Goal: Transaction & Acquisition: Purchase product/service

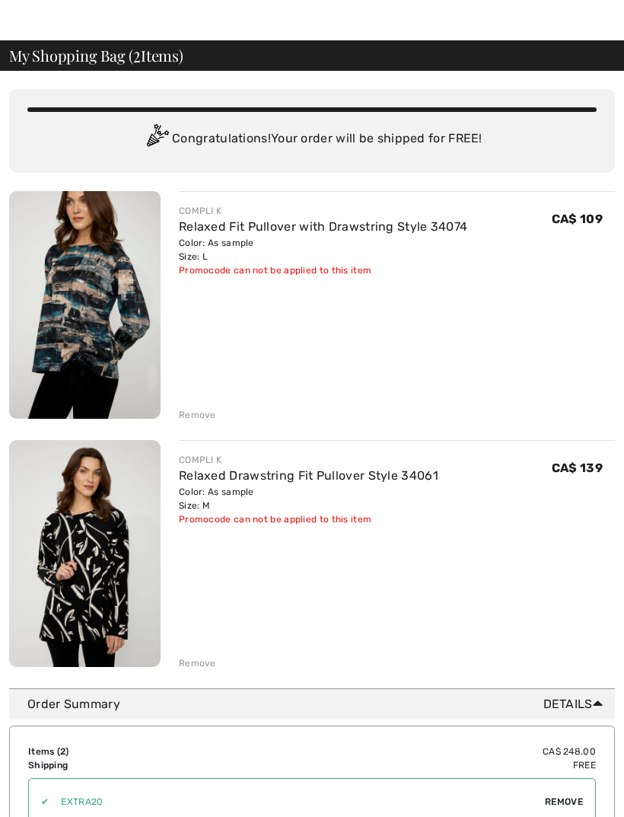
scroll to position [37, 0]
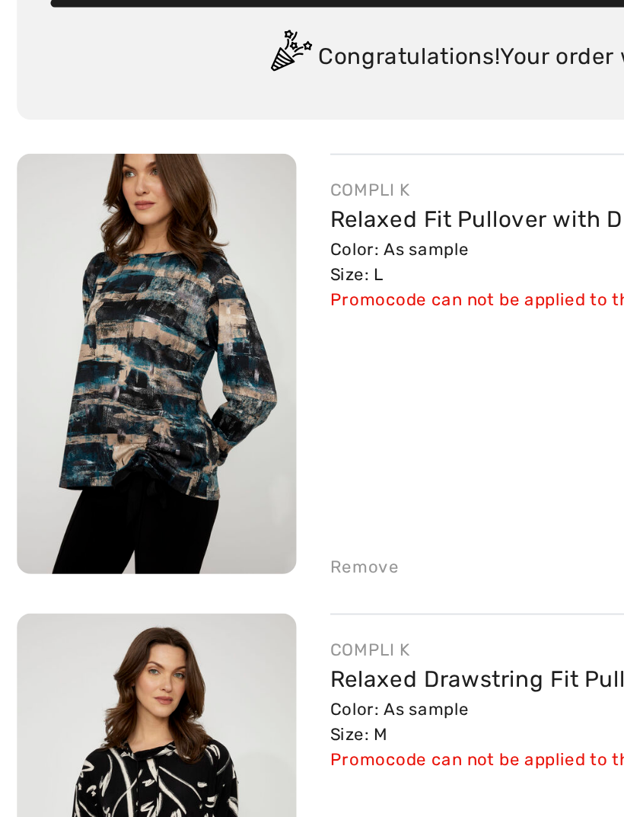
click at [203, 216] on link "Relaxed Fit Pullover with Drawstring Style 34074" at bounding box center [323, 223] width 288 height 14
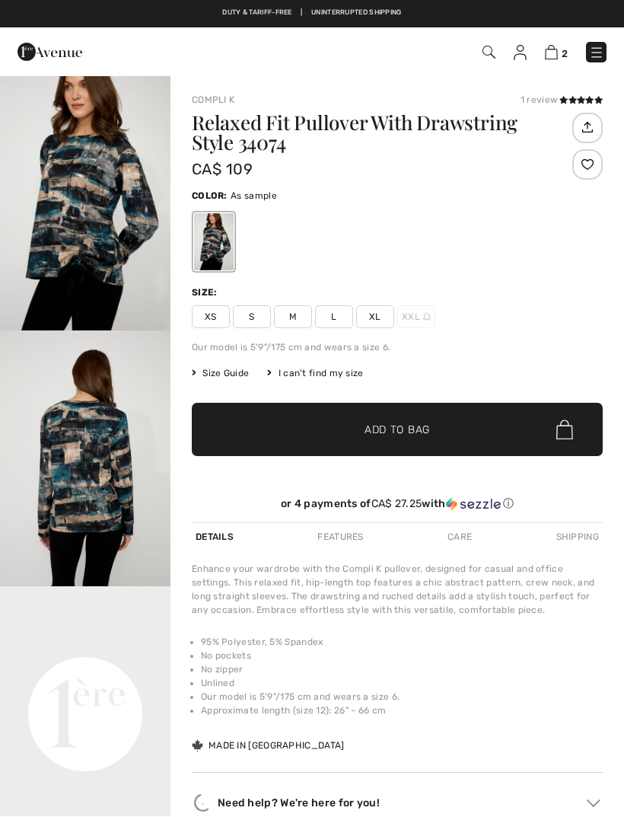
checkbox input "true"
click at [222, 371] on span "Size Guide" at bounding box center [220, 373] width 57 height 14
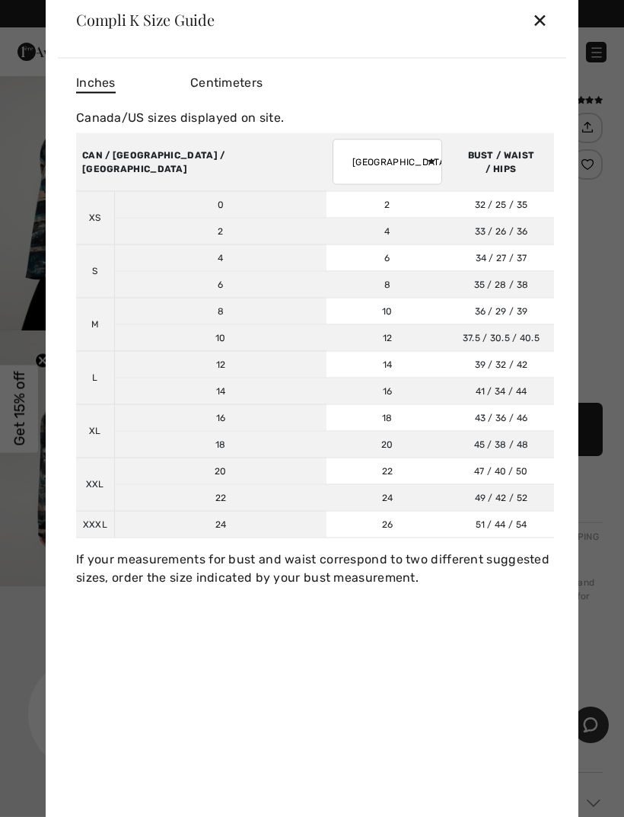
click at [120, 158] on th "CAN / US / MEXICO" at bounding box center [201, 161] width 250 height 59
click at [333, 160] on select "AUSTRALIA UK France Germany Spain Italy Japan" at bounding box center [388, 162] width 110 height 46
click at [547, 22] on div "✕" at bounding box center [540, 20] width 16 height 32
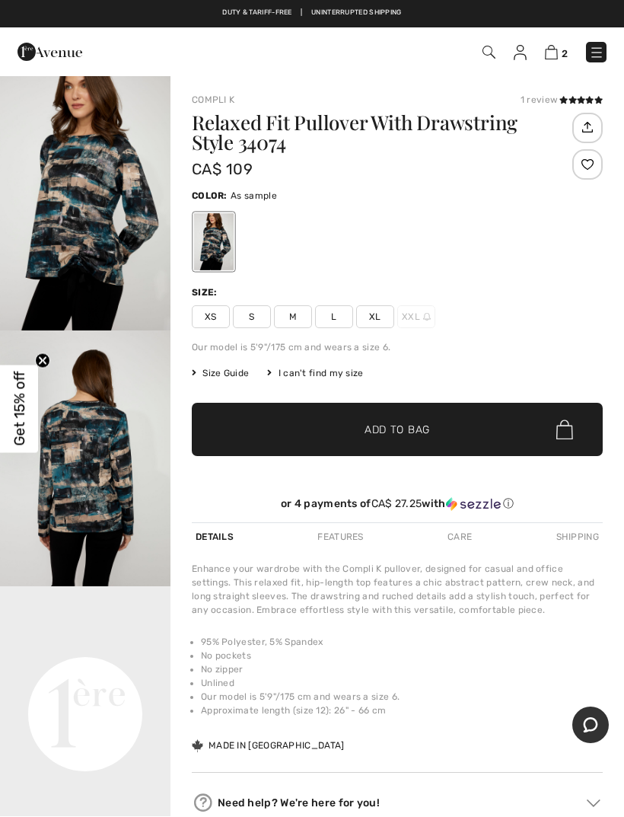
click at [337, 314] on span "L" at bounding box center [334, 316] width 38 height 23
click at [487, 225] on div at bounding box center [397, 241] width 411 height 63
click at [555, 53] on img at bounding box center [551, 52] width 13 height 14
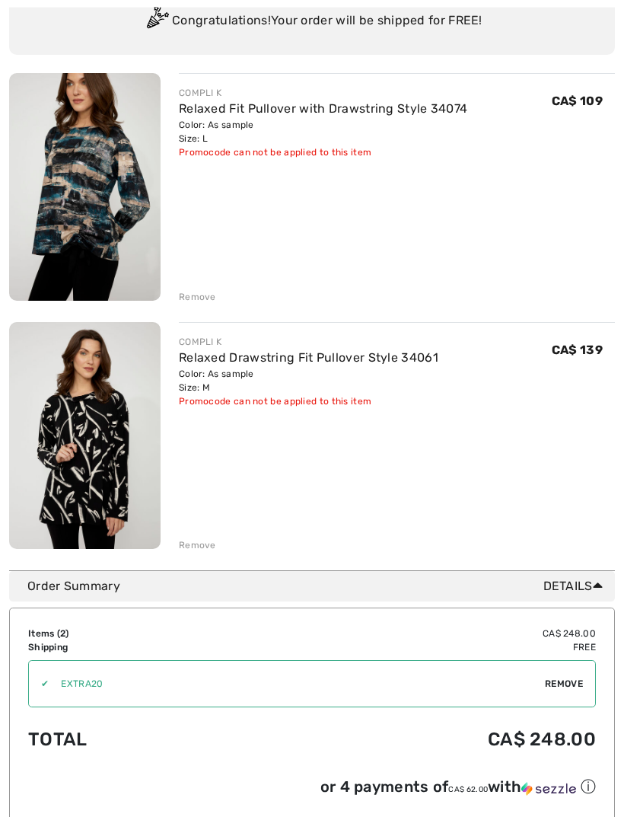
scroll to position [157, 0]
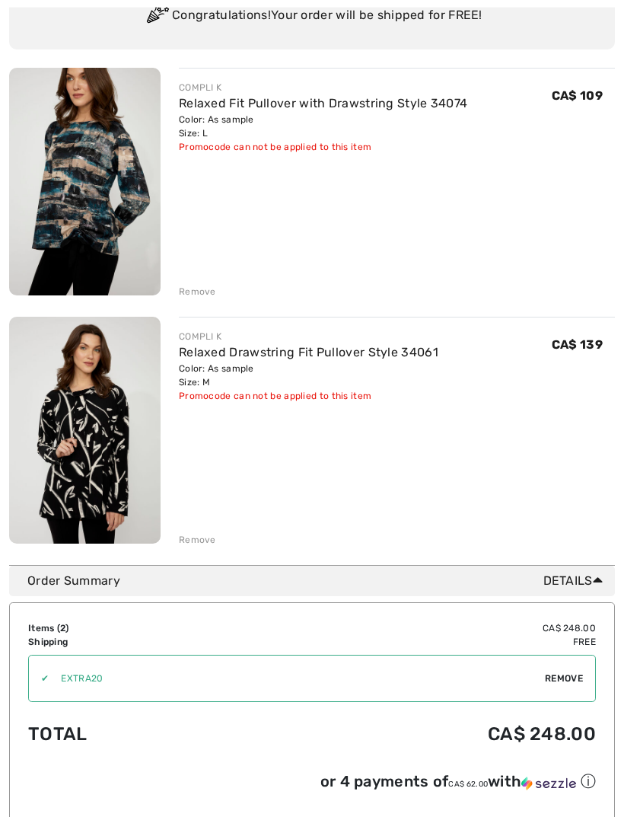
click at [197, 539] on div "Remove" at bounding box center [197, 541] width 37 height 14
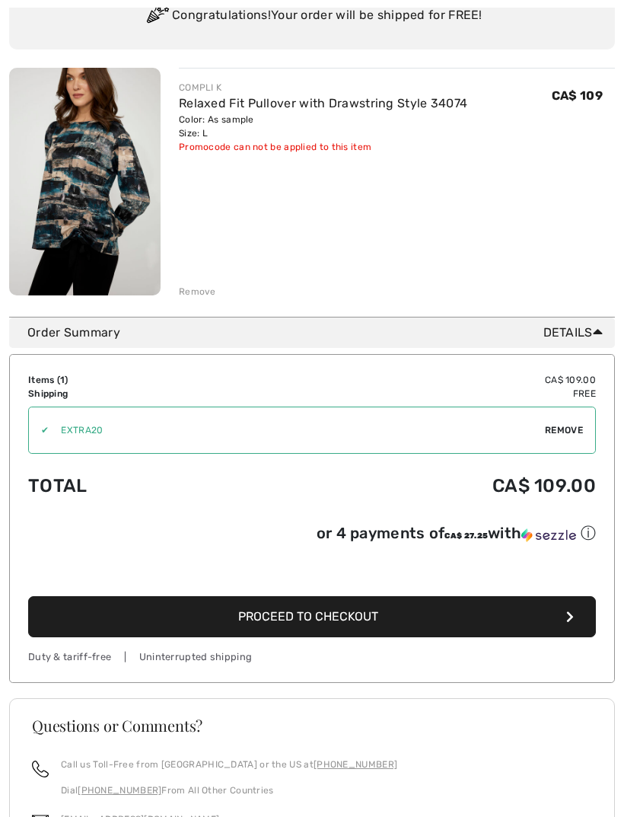
click at [297, 617] on span "Proceed to Checkout" at bounding box center [308, 616] width 140 height 14
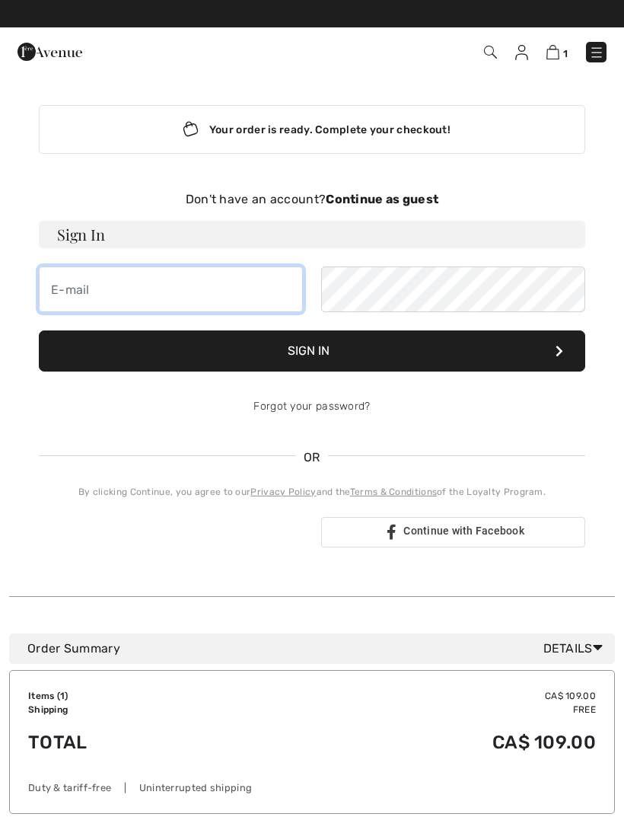
click at [68, 288] on input "email" at bounding box center [171, 289] width 264 height 46
type input "carollenderyou@gmail.com"
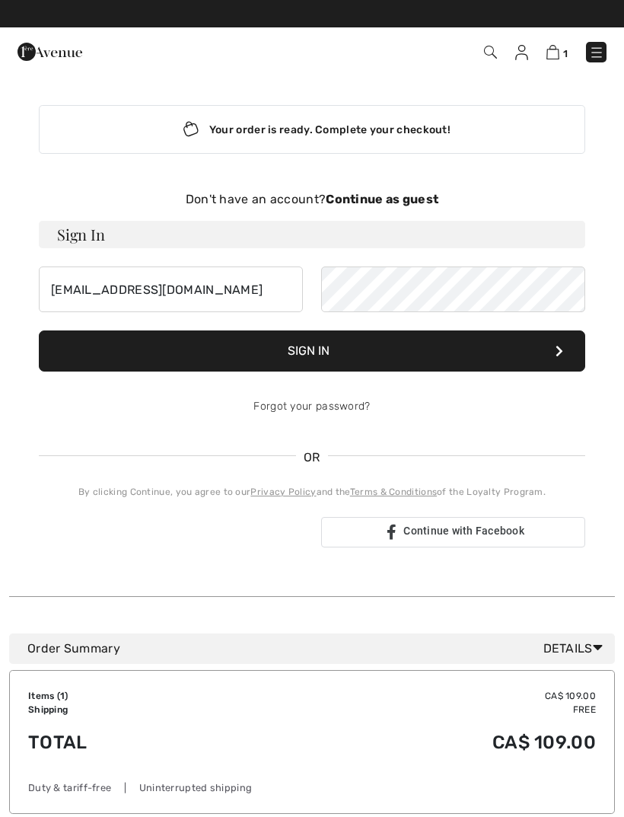
click at [306, 350] on button "Sign In" at bounding box center [312, 350] width 547 height 41
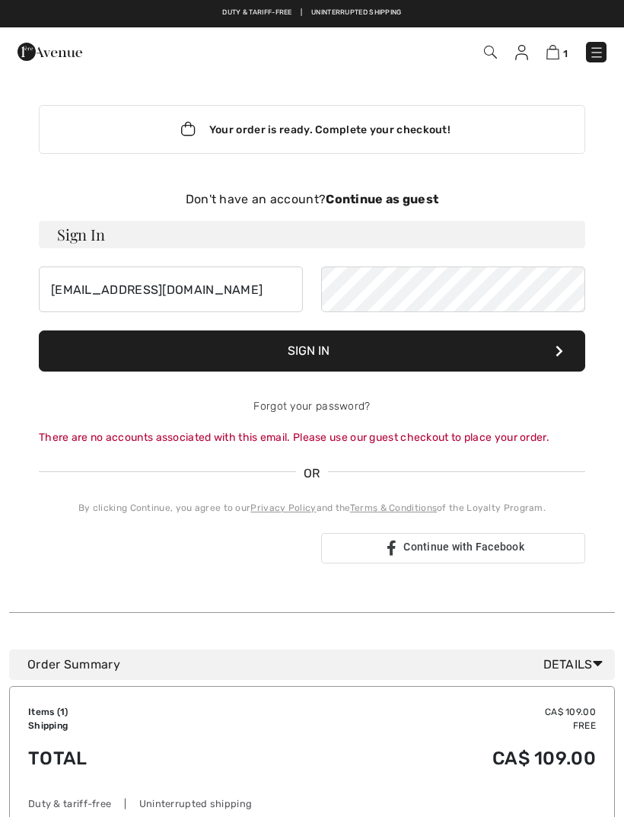
click at [411, 196] on strong "Continue as guest" at bounding box center [382, 199] width 113 height 14
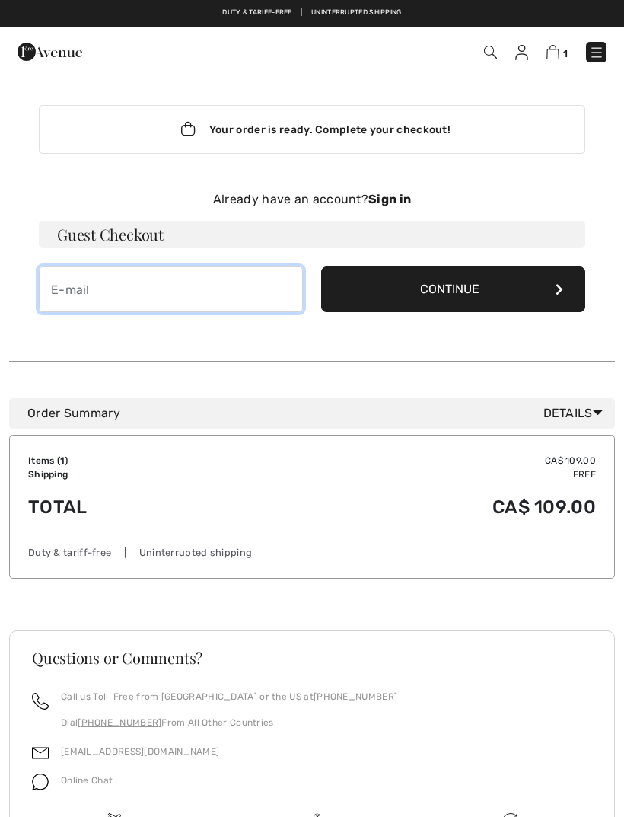
click at [73, 282] on input "email" at bounding box center [171, 289] width 264 height 46
type input "[EMAIL_ADDRESS][DOMAIN_NAME]"
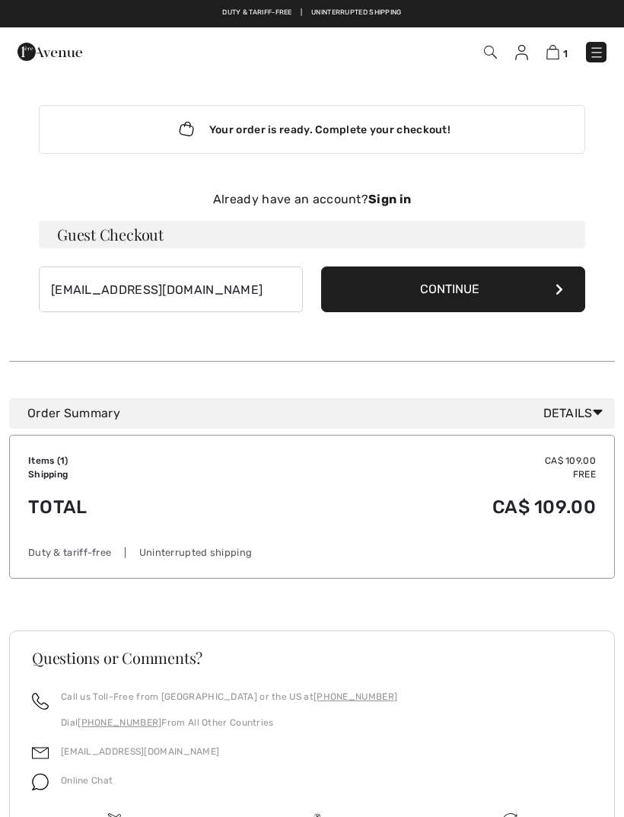
click at [436, 292] on button "Continue" at bounding box center [453, 289] width 264 height 46
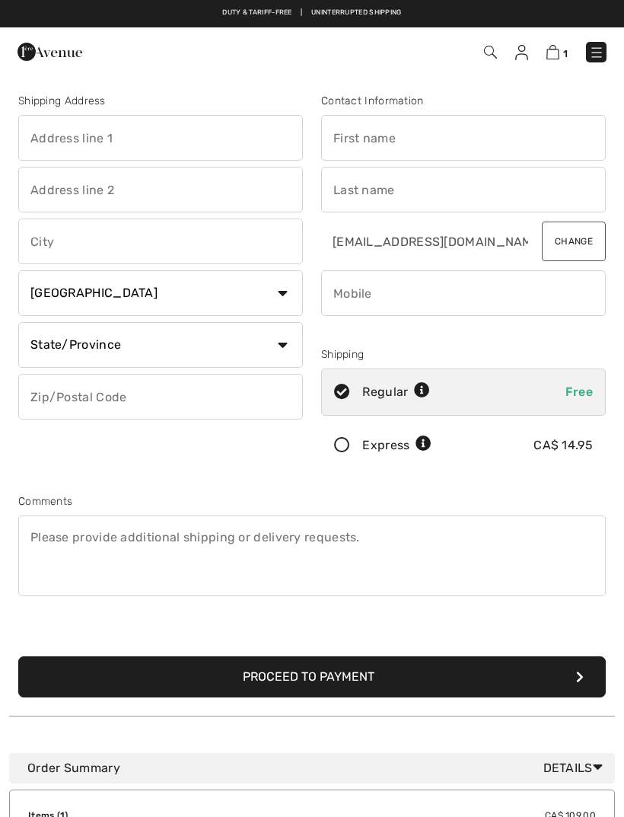
click at [358, 132] on input "text" at bounding box center [463, 138] width 285 height 46
type input "[PERSON_NAME]"
click at [352, 193] on input "text" at bounding box center [463, 190] width 285 height 46
type input "Lenderyou"
click at [355, 293] on input "phone" at bounding box center [463, 293] width 285 height 46
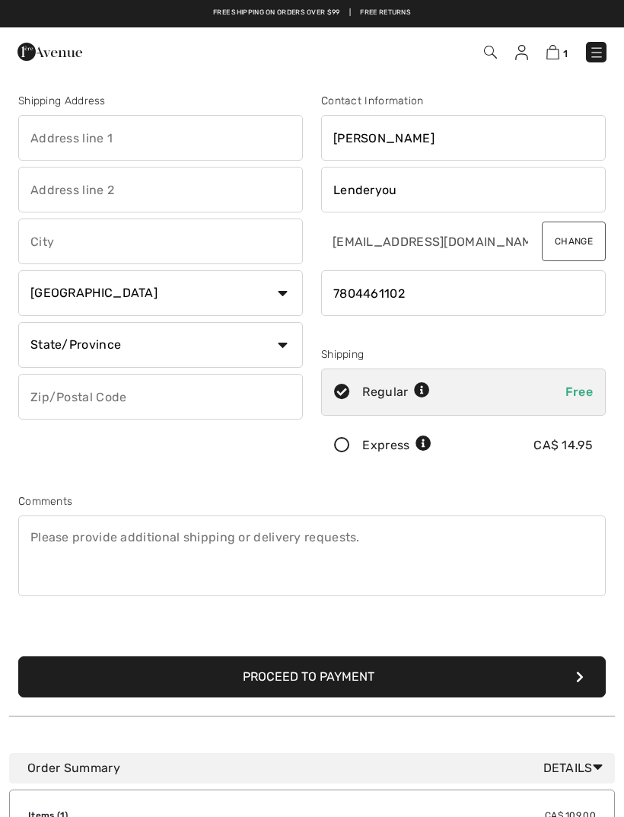
type input "7804461102"
click at [99, 339] on select "State/Province Alberta British Columbia Manitoba New Brunswick Newfoundland and…" at bounding box center [160, 345] width 285 height 46
select select "AB"
click at [110, 395] on input "text" at bounding box center [160, 397] width 285 height 46
type input "T8N7E3"
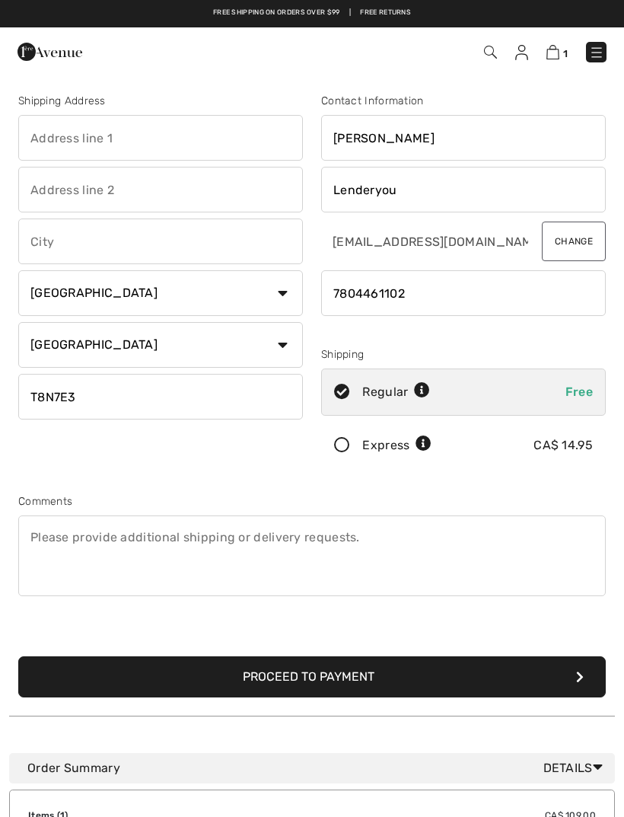
click at [104, 135] on input "text" at bounding box center [160, 138] width 285 height 46
type input "51 Eldorado Dr"
type input "Unit 4"
type input "St. [PERSON_NAME]"
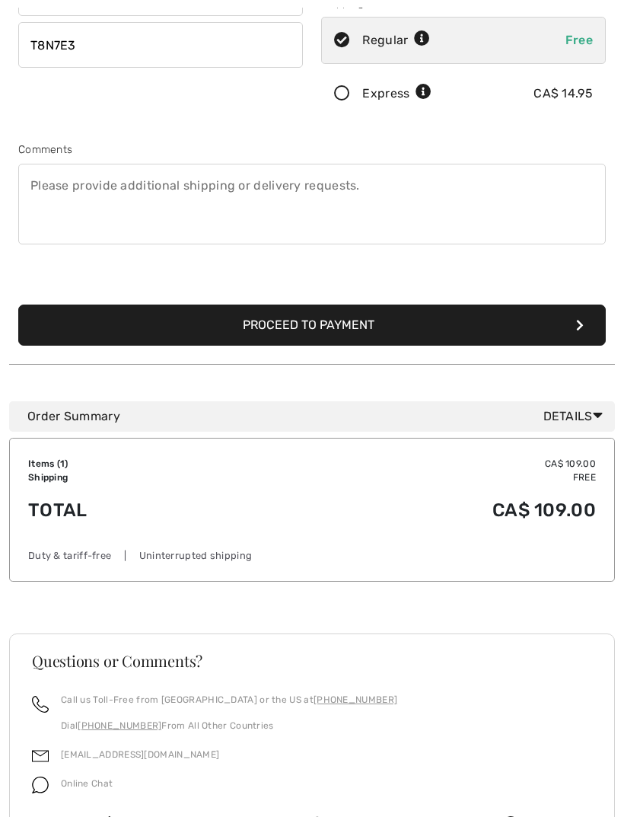
scroll to position [353, 0]
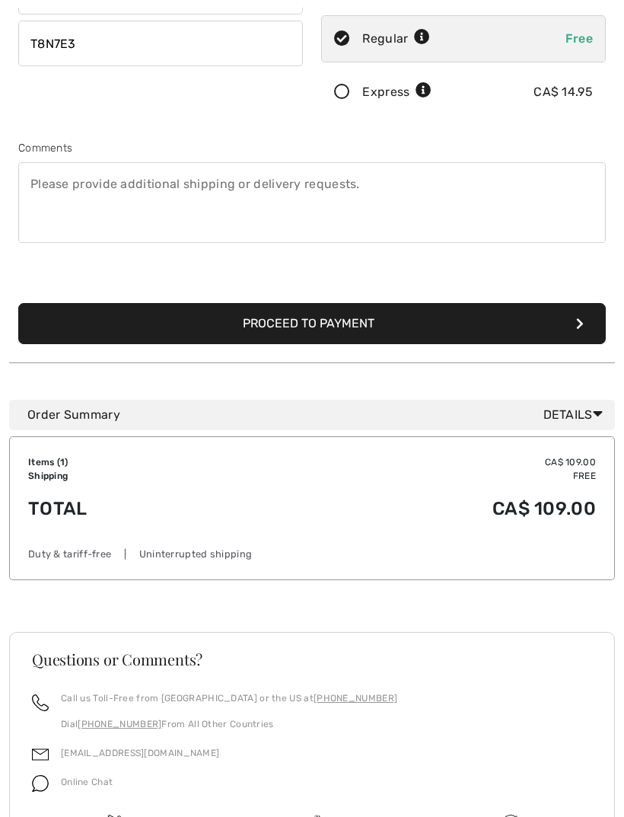
click at [279, 323] on button "Proceed to Payment" at bounding box center [312, 323] width 588 height 41
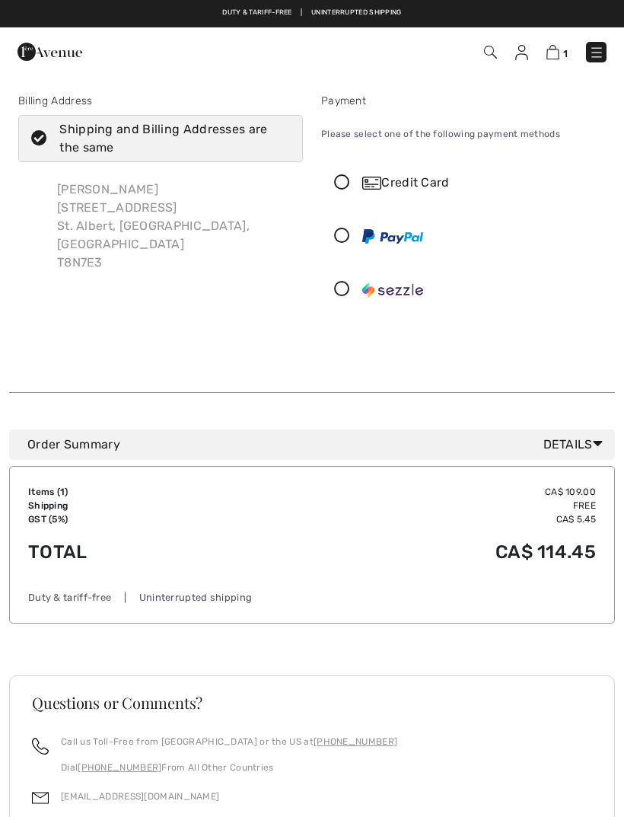
click at [346, 176] on icon at bounding box center [342, 183] width 40 height 16
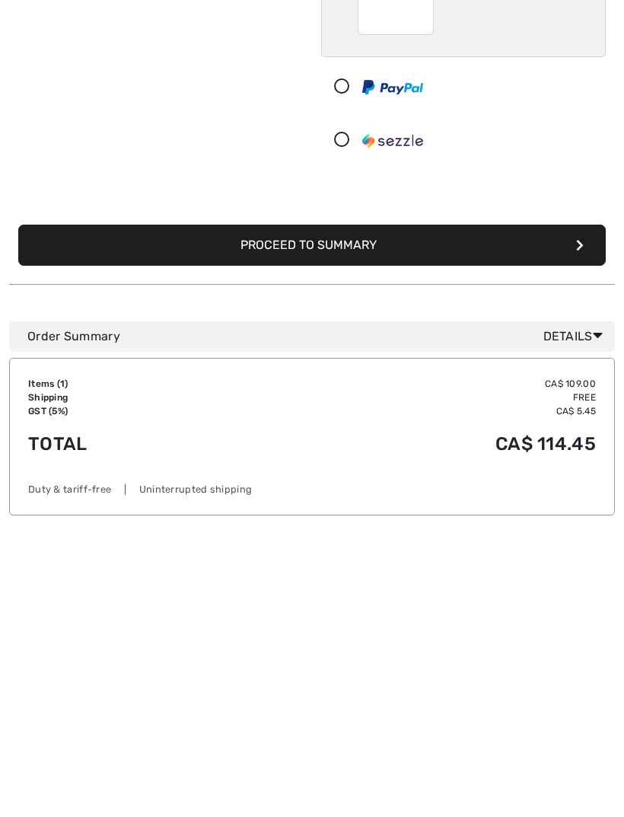
scroll to position [123, 0]
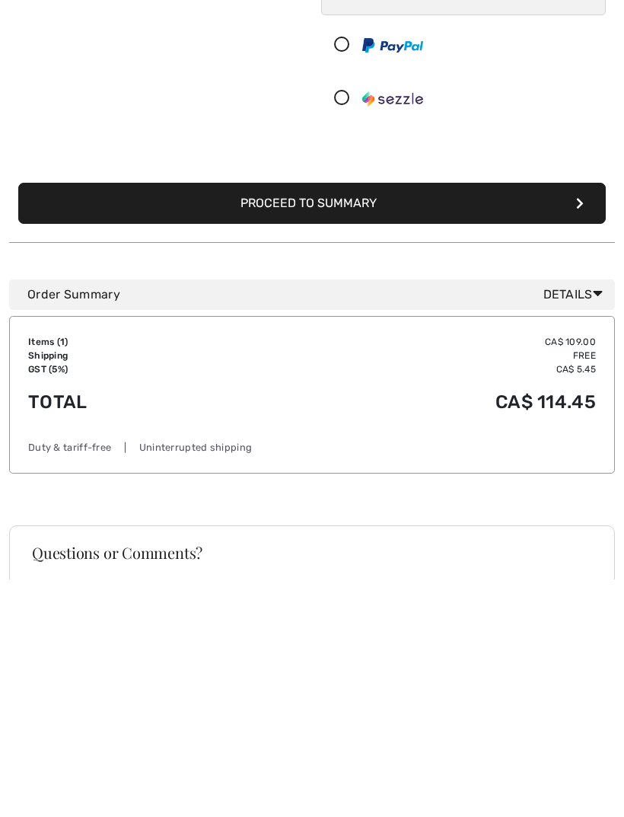
click at [276, 421] on button "Proceed to Summary" at bounding box center [312, 441] width 588 height 41
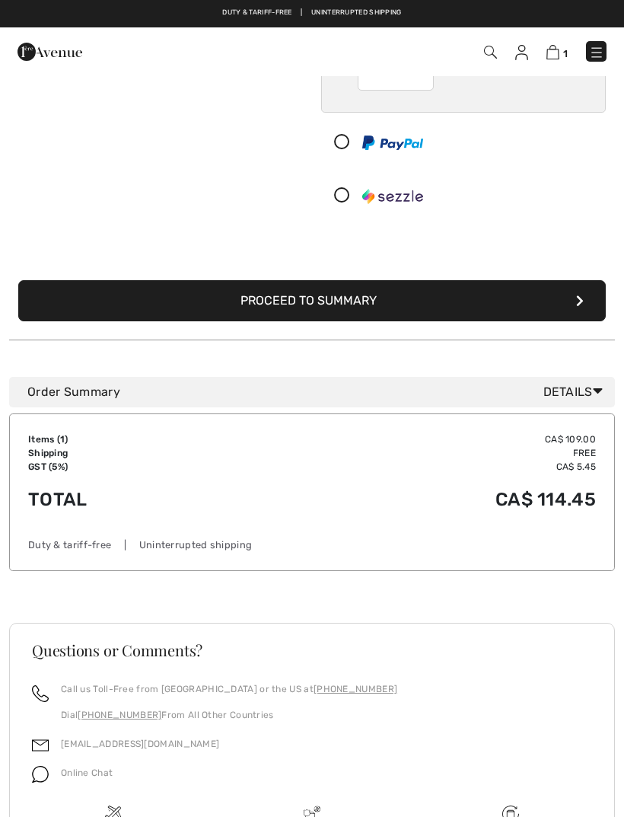
scroll to position [244, 0]
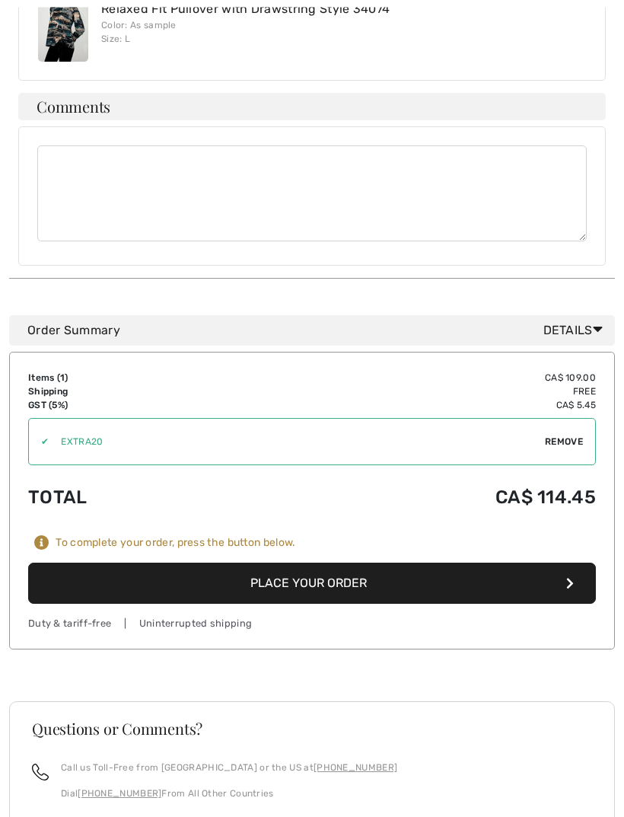
scroll to position [851, 0]
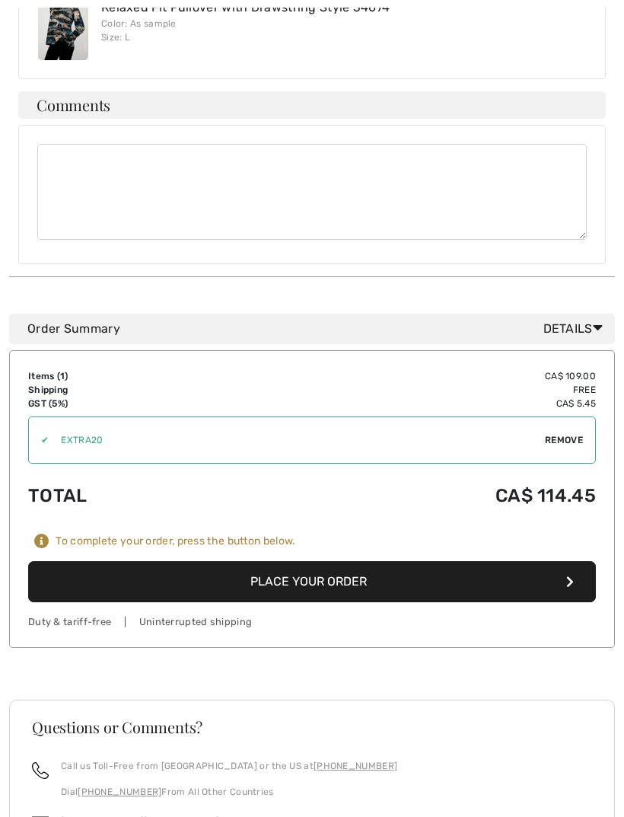
click at [301, 562] on button "Place Your Order" at bounding box center [312, 581] width 568 height 41
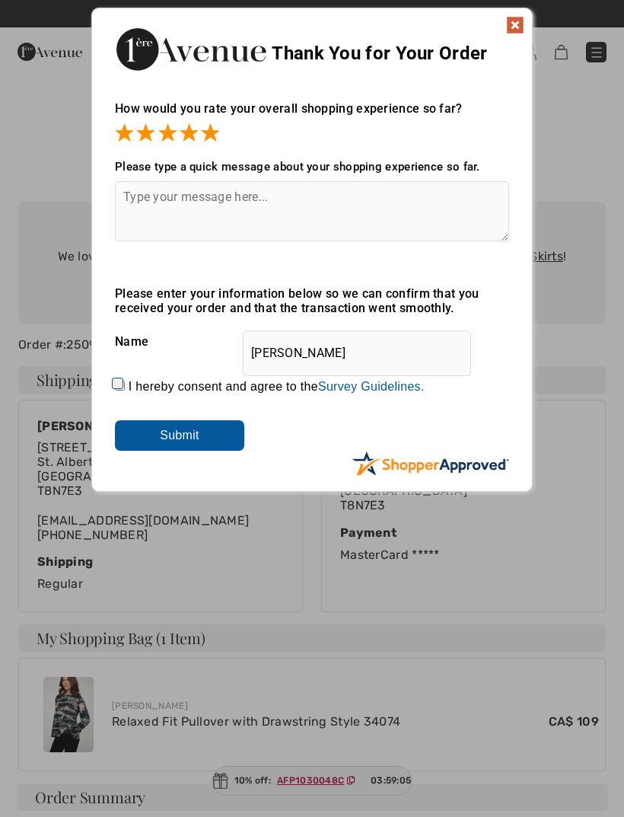
click at [515, 26] on img at bounding box center [515, 25] width 18 height 18
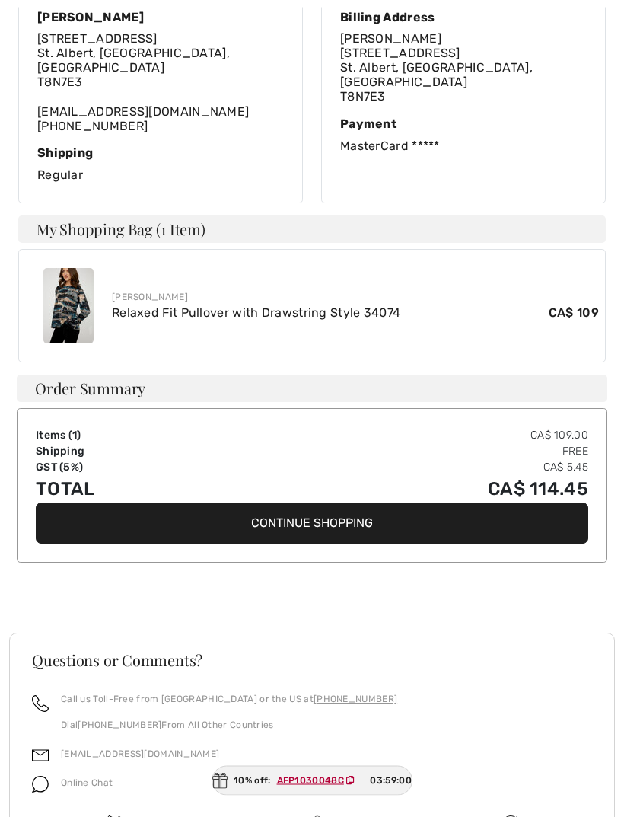
scroll to position [481, 0]
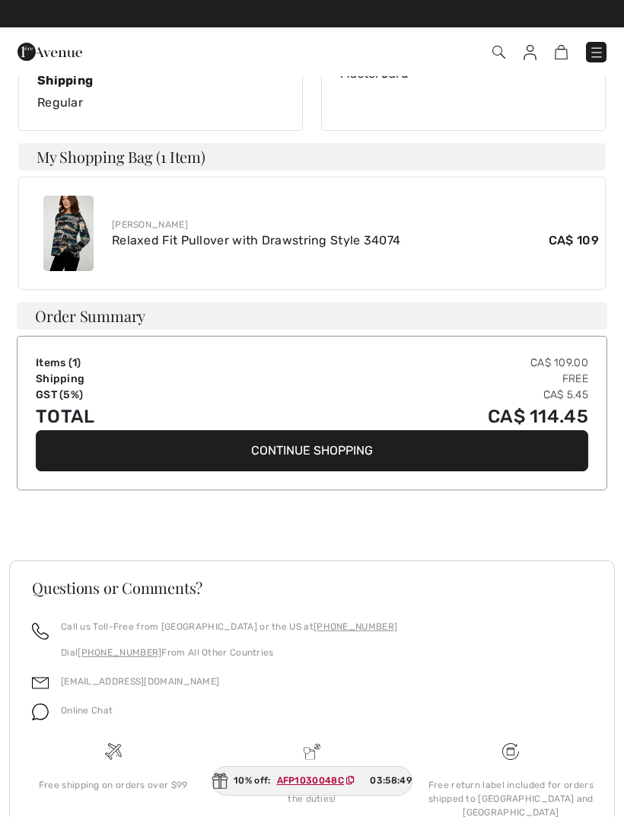
click at [309, 786] on ins "AFP1030048C" at bounding box center [310, 780] width 67 height 11
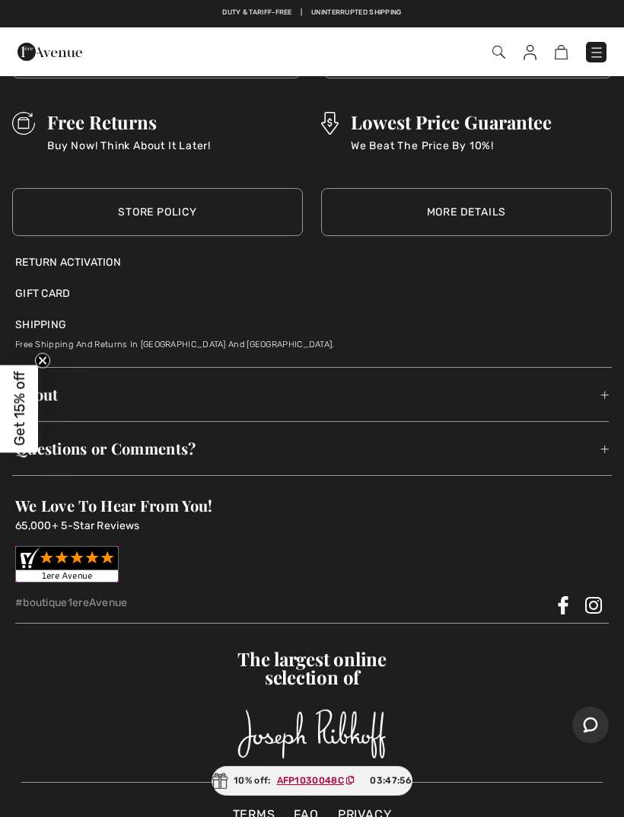
scroll to position [2348, 0]
click at [90, 255] on div "Return Activation" at bounding box center [312, 263] width 594 height 16
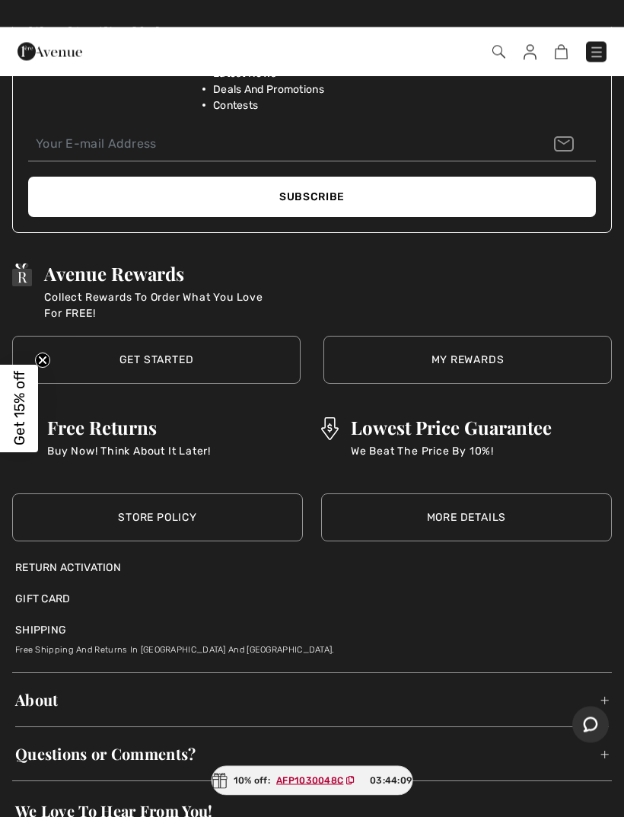
scroll to position [2044, 0]
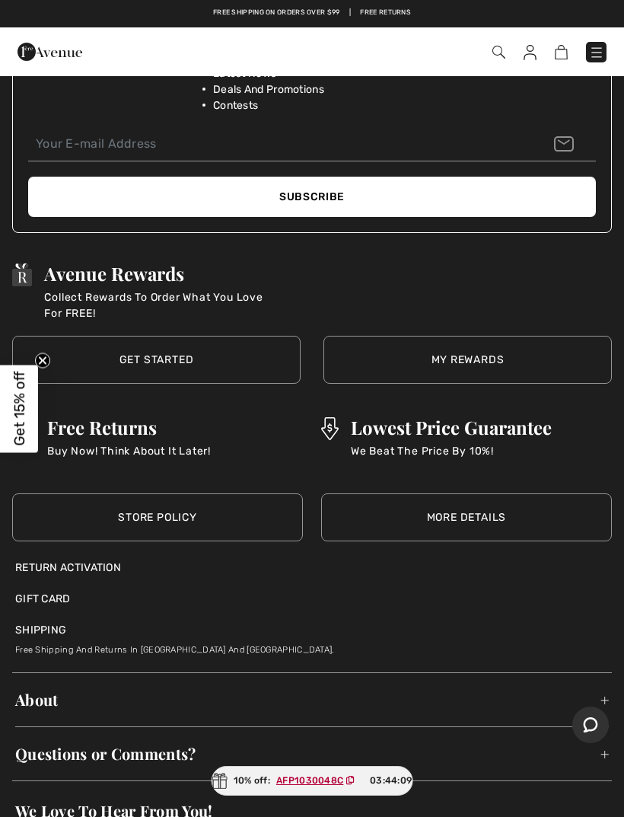
click at [91, 559] on div "Return Activation" at bounding box center [312, 567] width 594 height 16
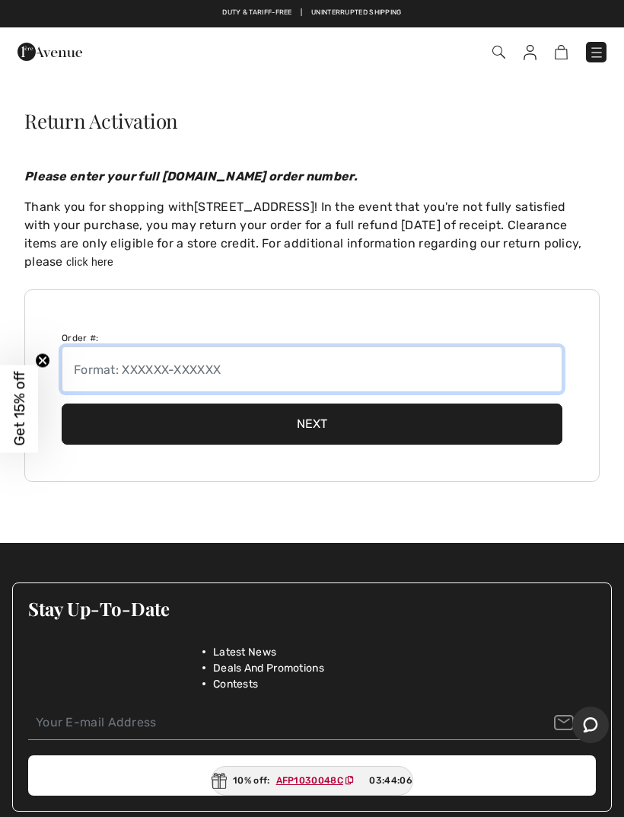
click at [89, 368] on input "text" at bounding box center [312, 369] width 501 height 46
type input "250825-1388348"
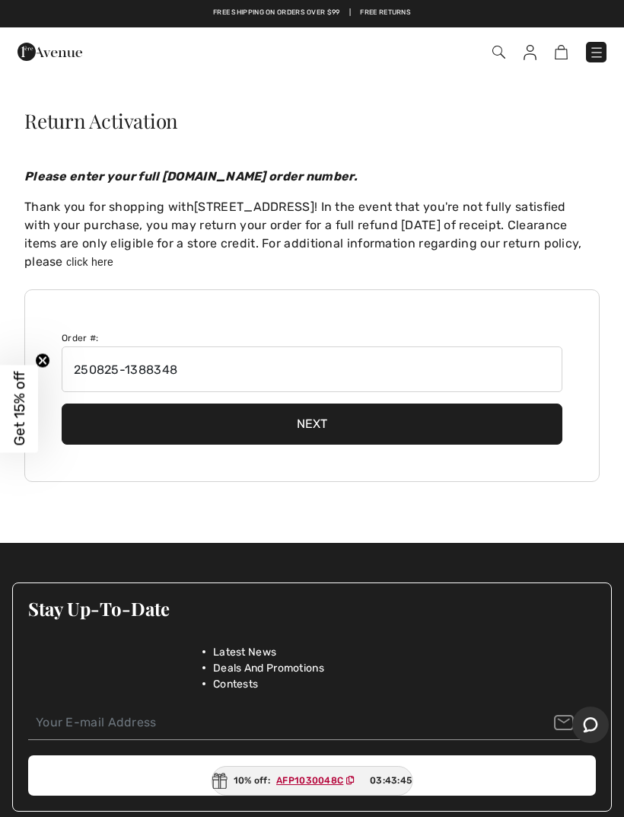
click at [324, 426] on button "Next" at bounding box center [312, 423] width 501 height 41
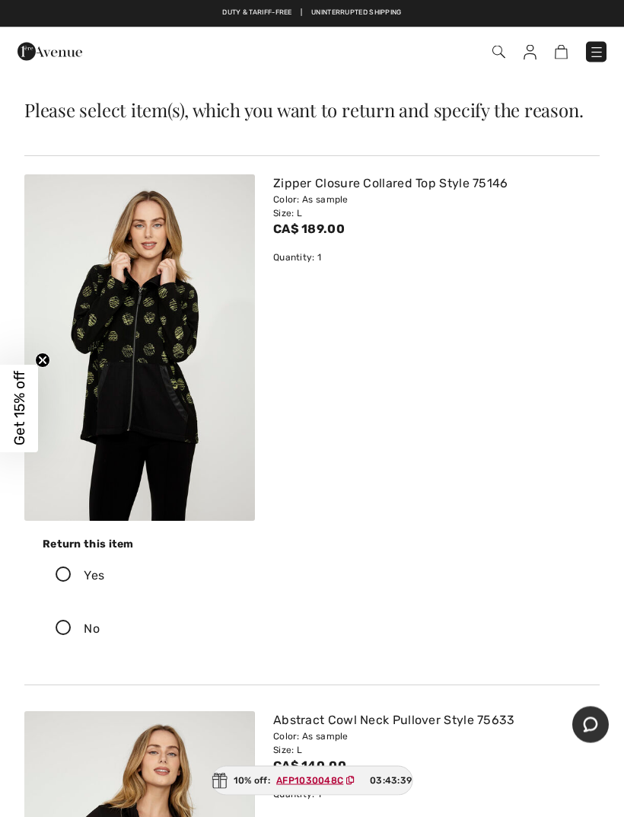
scroll to position [11, 0]
click at [72, 576] on icon at bounding box center [63, 575] width 40 height 16
click at [104, 576] on input "Yes" at bounding box center [109, 576] width 10 height 46
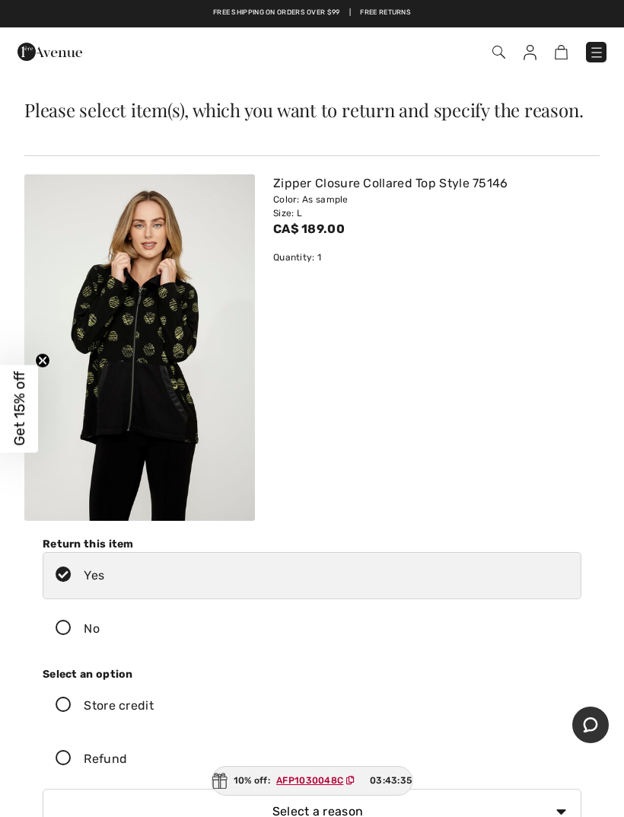
click at [69, 758] on icon at bounding box center [63, 759] width 40 height 16
click at [127, 758] on input "Refund" at bounding box center [132, 759] width 10 height 46
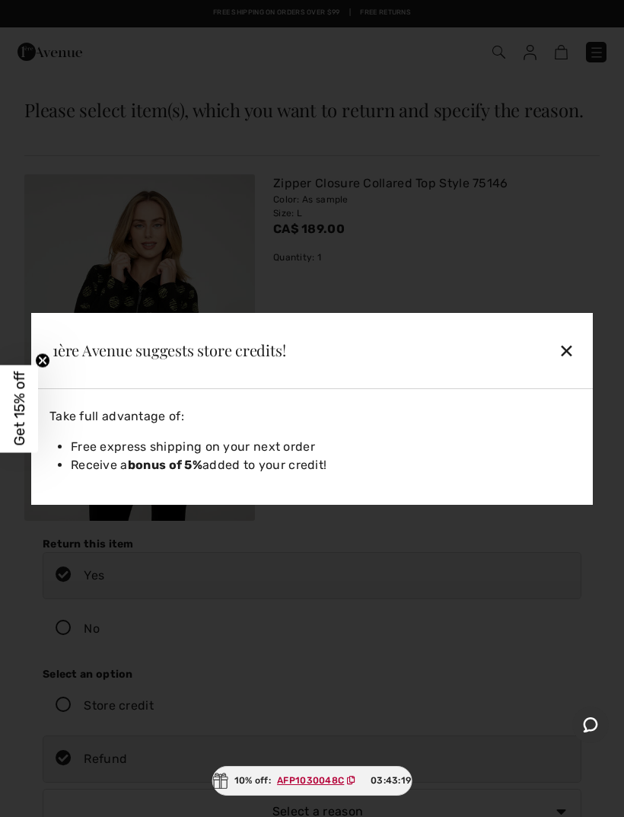
click at [337, 426] on div "Take full advantage of:" at bounding box center [311, 416] width 525 height 18
click at [211, 456] on li "Free express shipping on your next order" at bounding box center [323, 447] width 504 height 18
click at [568, 366] on div "✕" at bounding box center [519, 350] width 126 height 32
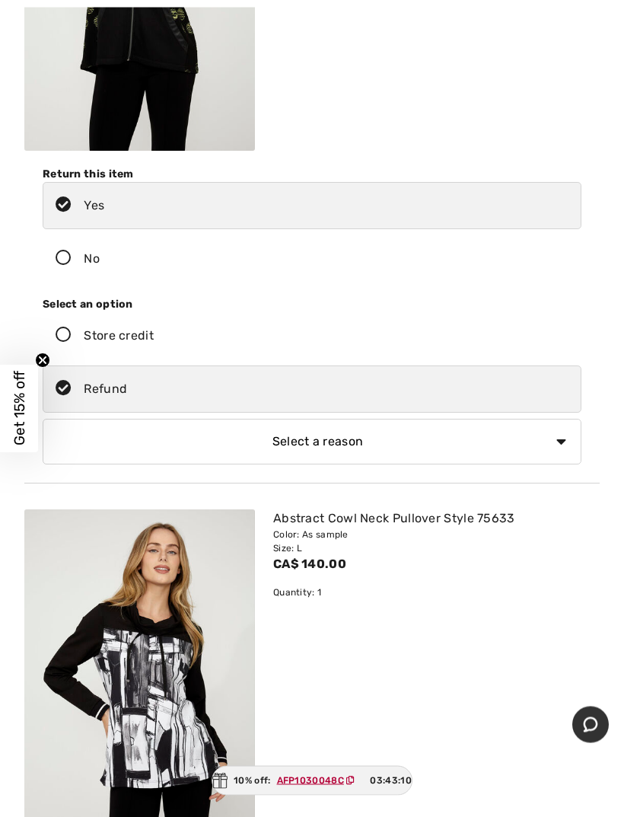
scroll to position [381, 0]
click at [73, 445] on select "Select a reason I received the wrong product or size My order arrived too late …" at bounding box center [312, 441] width 539 height 46
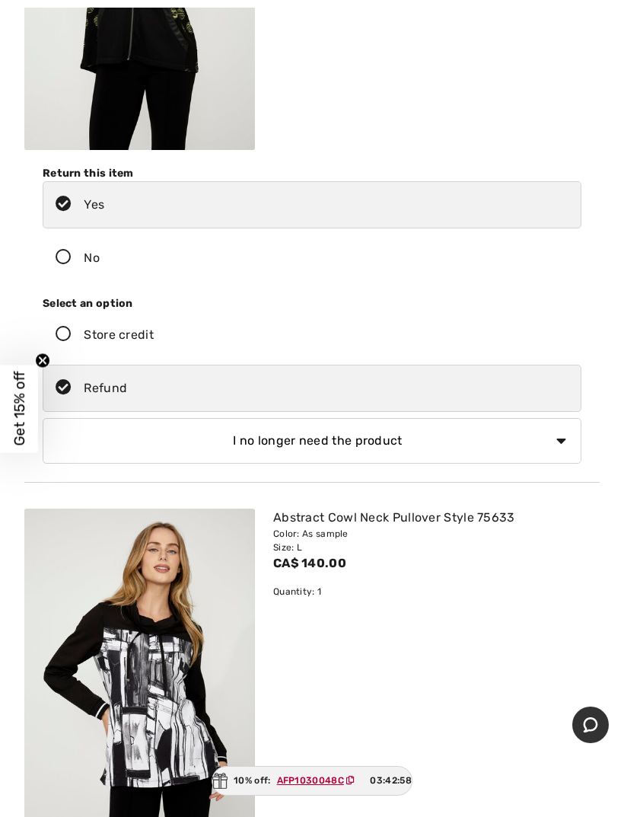
click at [139, 444] on select "Select a reason I received the wrong product or size My order arrived too late …" at bounding box center [312, 441] width 539 height 46
click at [100, 445] on select "Select a reason I received the wrong product or size My order arrived too late …" at bounding box center [312, 441] width 539 height 46
select select "5"
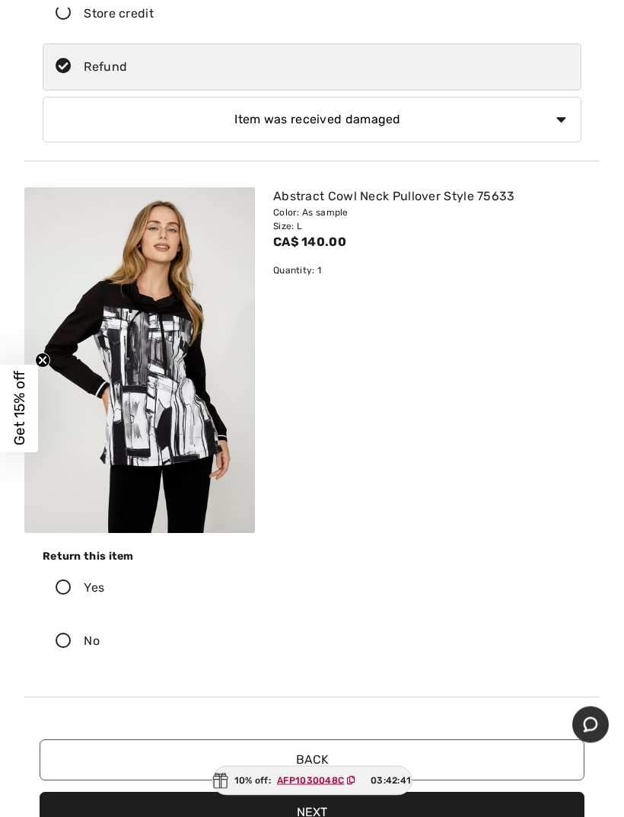
scroll to position [703, 0]
click at [65, 642] on icon at bounding box center [63, 641] width 40 height 16
click at [100, 642] on input "No" at bounding box center [105, 641] width 10 height 46
radio input "true"
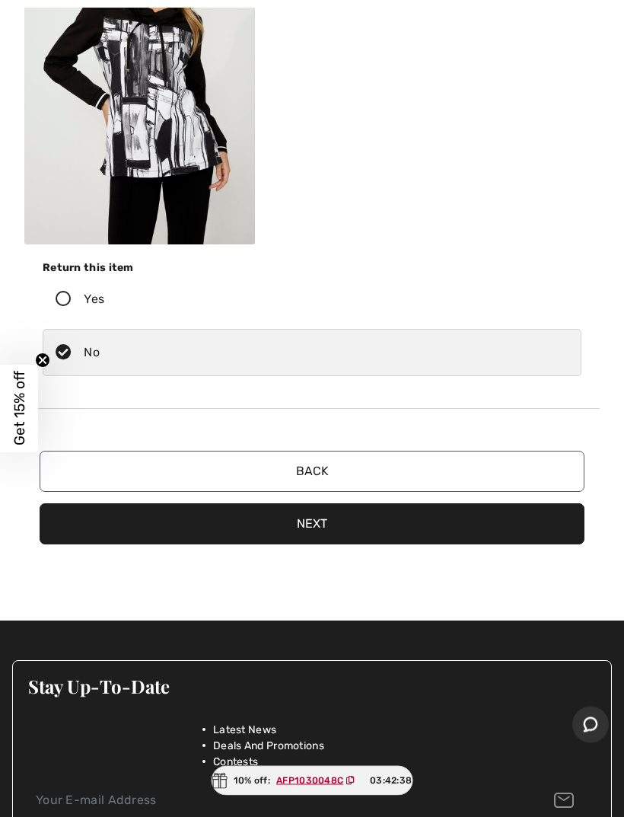
scroll to position [991, 0]
click at [319, 526] on button "Next" at bounding box center [312, 523] width 545 height 41
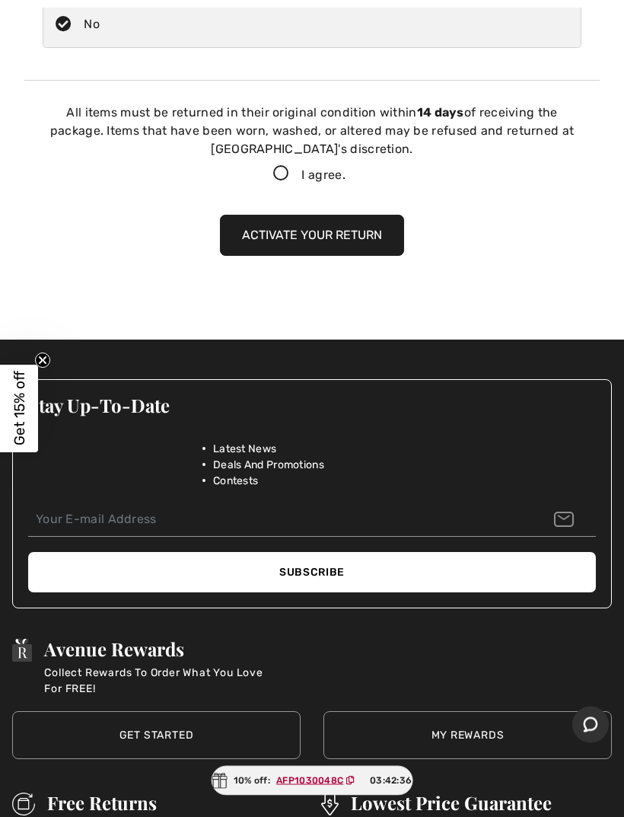
scroll to position [1331, 0]
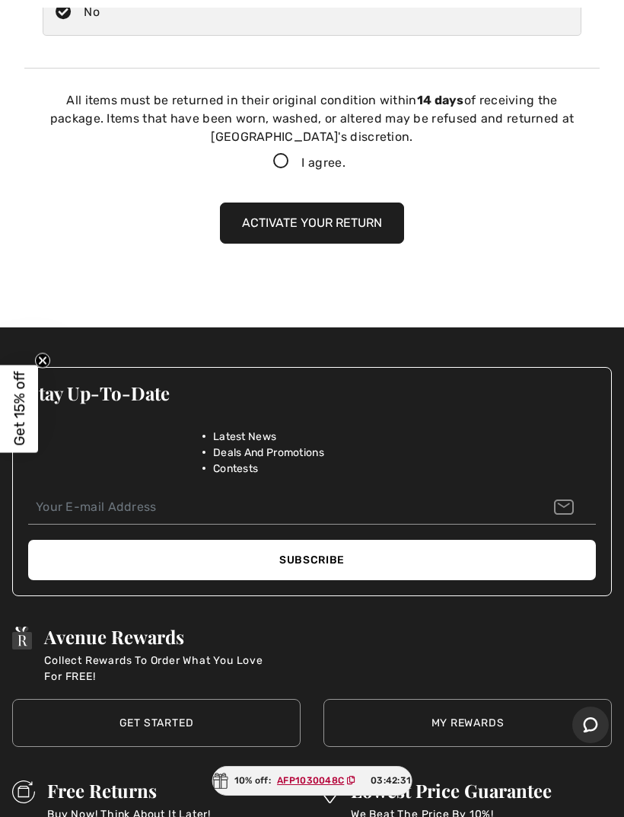
click at [280, 165] on icon at bounding box center [281, 162] width 40 height 16
click at [346, 165] on input "I agree." at bounding box center [351, 162] width 10 height 10
checkbox input "true"
click at [295, 228] on button "Activate your return" at bounding box center [312, 222] width 184 height 41
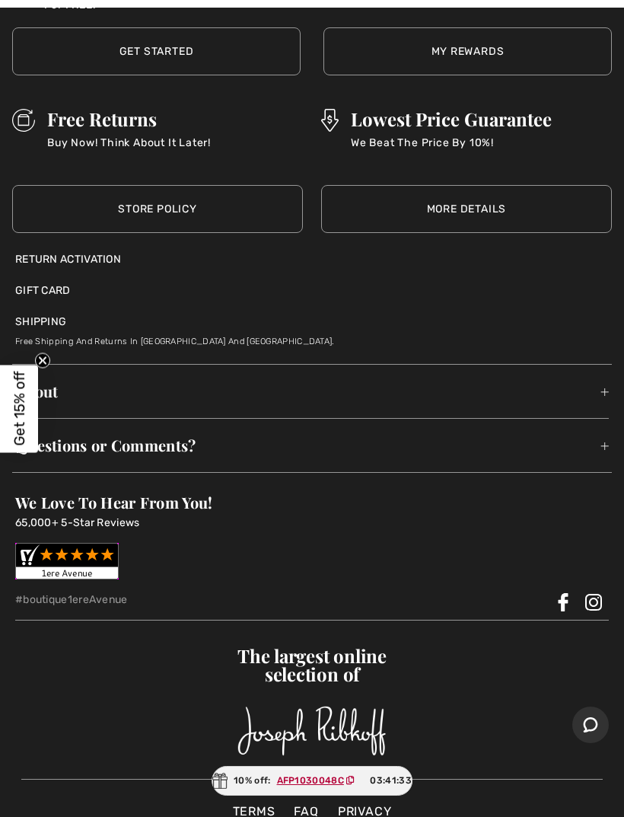
scroll to position [1430, 0]
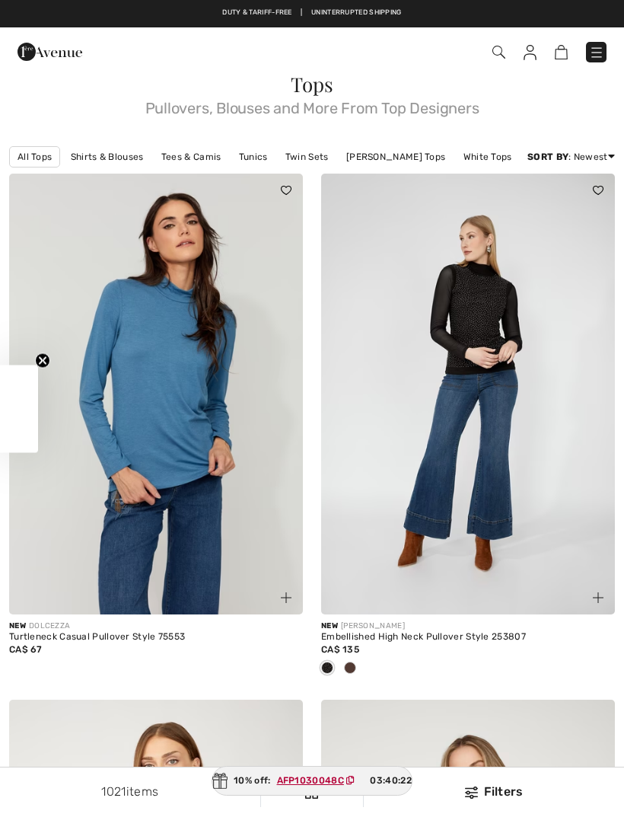
checkbox input "true"
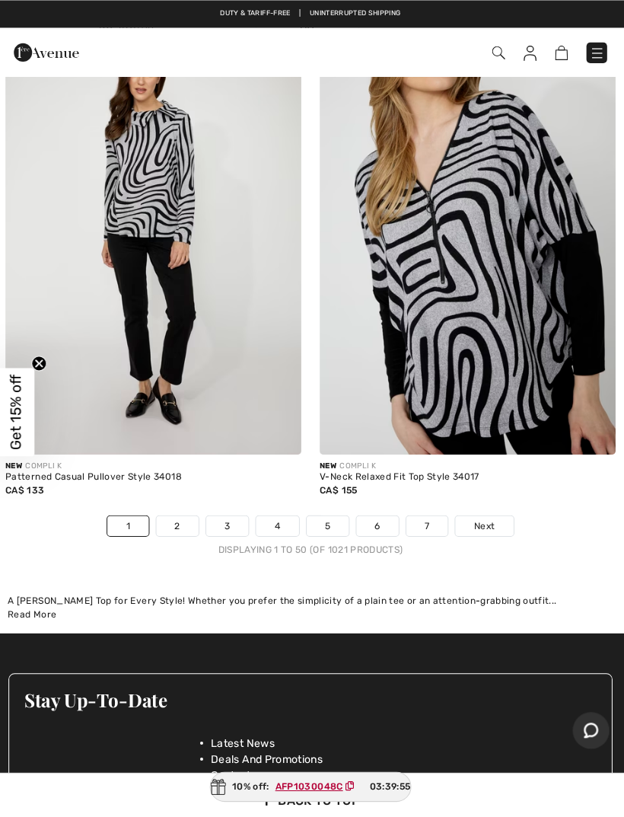
scroll to position [13199, 0]
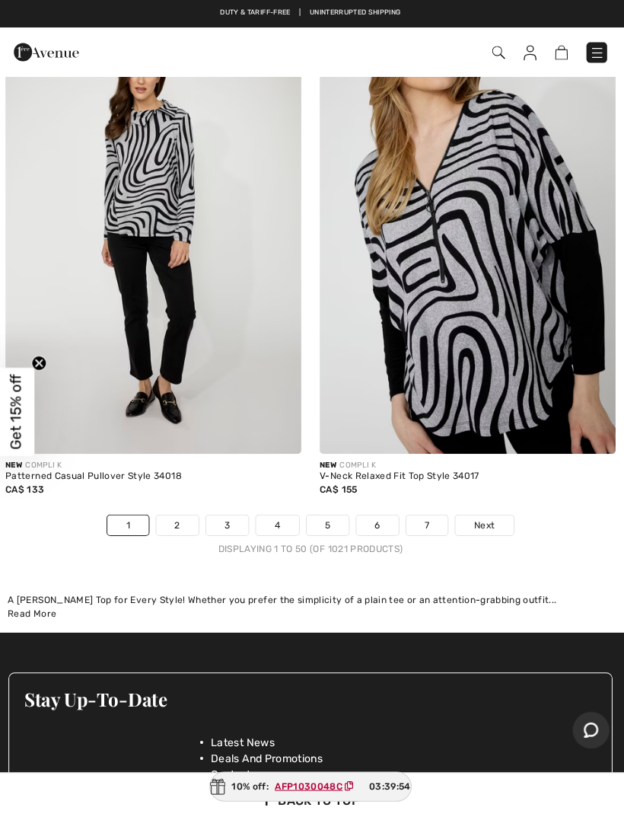
click at [482, 515] on span "Next" at bounding box center [484, 522] width 21 height 14
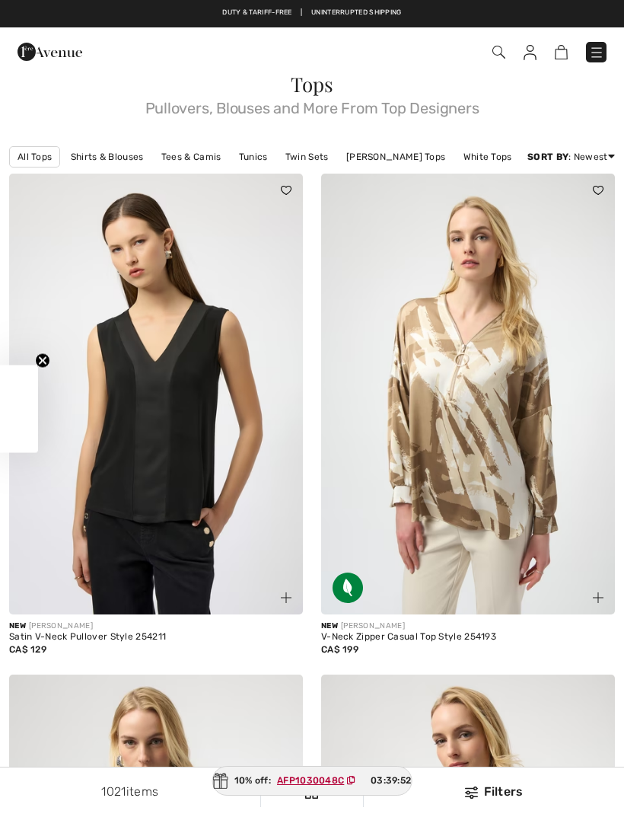
checkbox input "true"
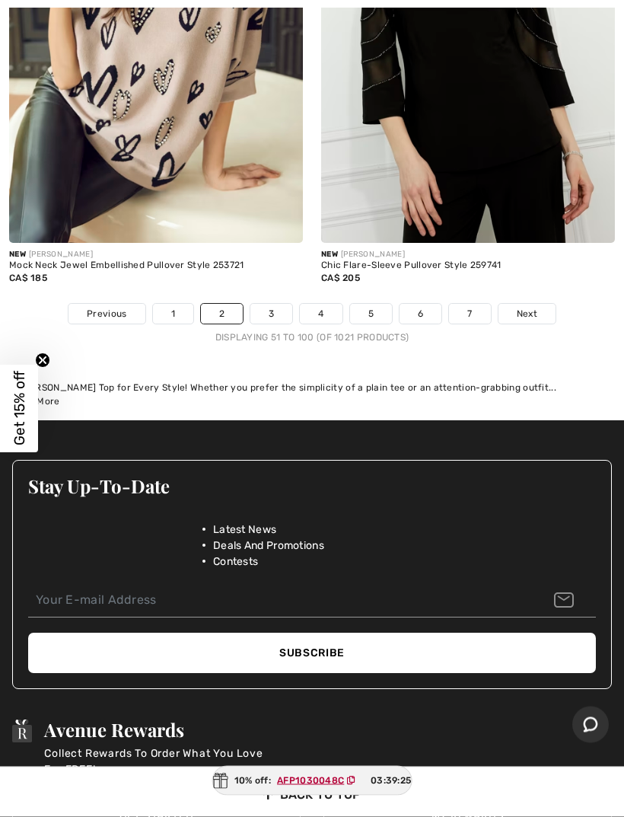
scroll to position [13231, 0]
click at [524, 307] on span "Next" at bounding box center [527, 314] width 21 height 14
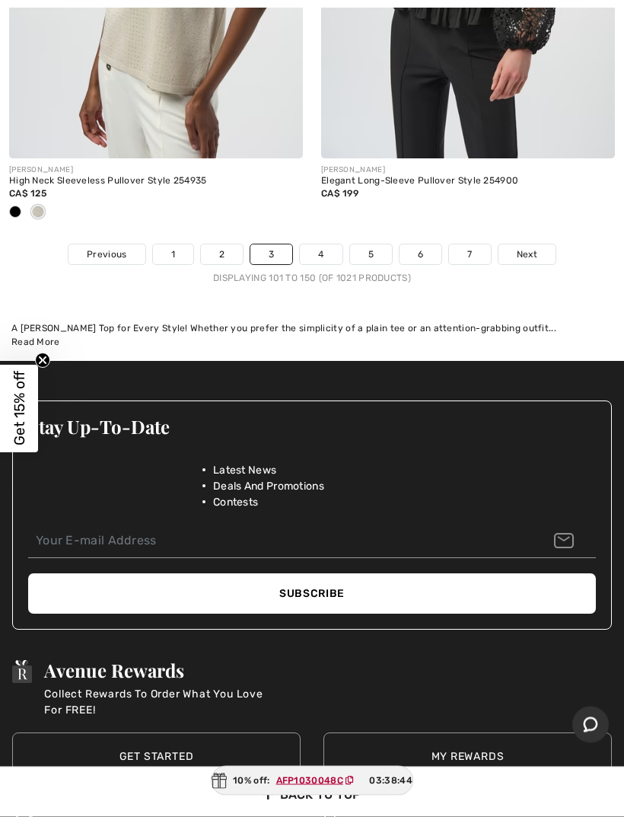
scroll to position [13542, 0]
click at [524, 247] on span "Next" at bounding box center [527, 254] width 21 height 14
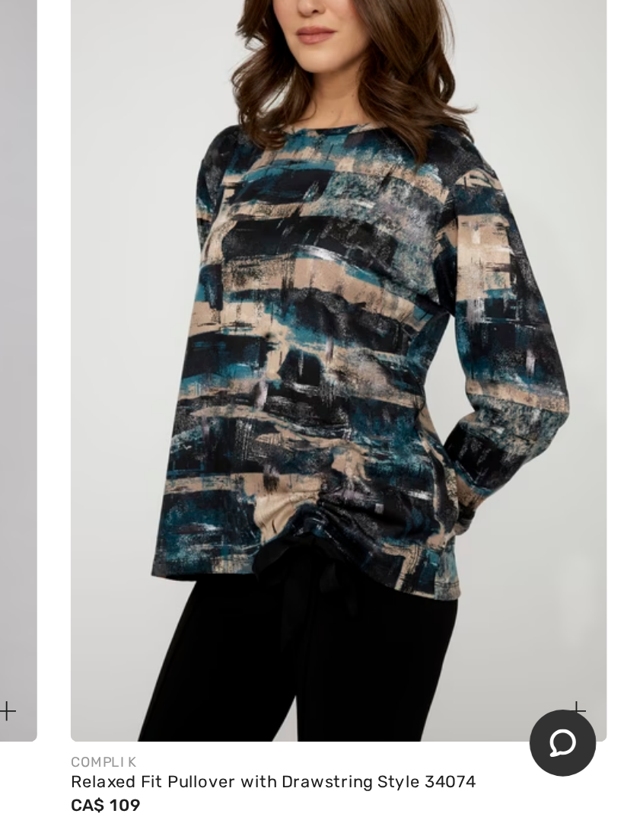
scroll to position [5077, 0]
click at [373, 783] on div "Filters" at bounding box center [494, 792] width 242 height 18
